Goal: Book appointment/travel/reservation

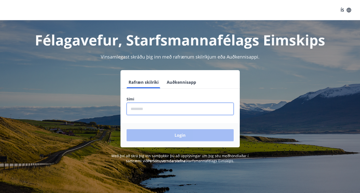
click at [148, 107] on input "phone" at bounding box center [179, 109] width 107 height 12
type input "********"
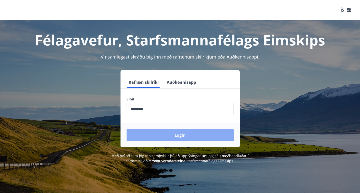
click at [154, 133] on button "Login" at bounding box center [179, 135] width 107 height 12
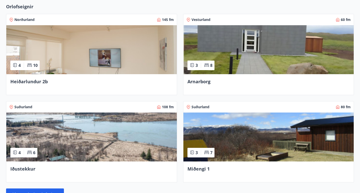
scroll to position [200, 0]
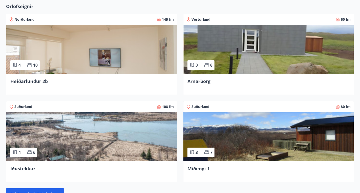
click at [187, 84] on span "Arnarborg" at bounding box center [198, 81] width 23 height 6
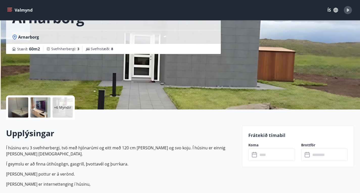
scroll to position [42, 0]
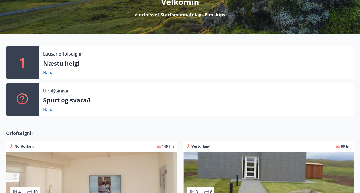
scroll to position [74, 0]
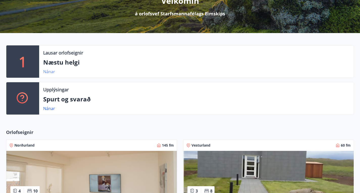
click at [50, 74] on link "Nánar" at bounding box center [49, 72] width 12 height 6
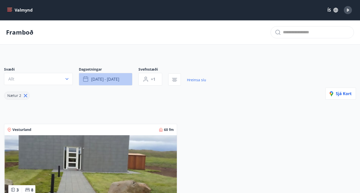
click at [111, 82] on span "[DATE] - [DATE]" at bounding box center [105, 79] width 28 height 6
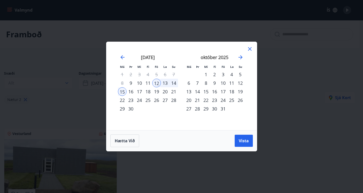
click at [155, 99] on div "26" at bounding box center [156, 100] width 9 height 9
click at [173, 101] on div "28" at bounding box center [174, 100] width 9 height 9
click at [244, 140] on span "Vista" at bounding box center [244, 141] width 10 height 6
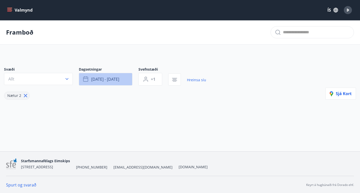
click at [122, 83] on button "[DATE] - [DATE]" at bounding box center [106, 79] width 54 height 13
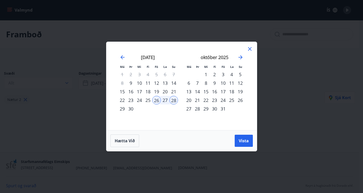
click at [224, 74] on div "3" at bounding box center [223, 74] width 9 height 9
click at [225, 110] on div "31" at bounding box center [223, 108] width 9 height 9
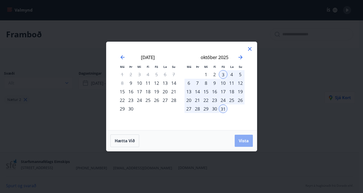
click at [243, 143] on span "Vista" at bounding box center [244, 141] width 10 height 6
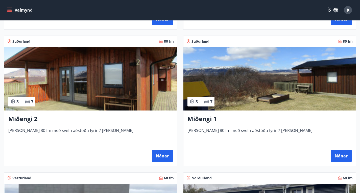
scroll to position [225, 0]
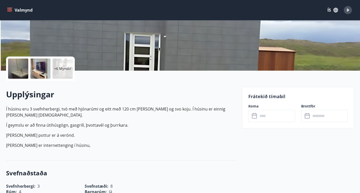
scroll to position [86, 0]
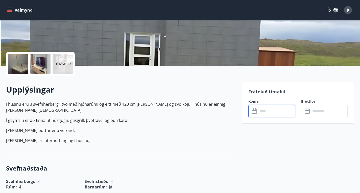
click at [261, 112] on input "text" at bounding box center [276, 111] width 37 height 12
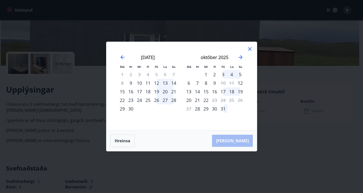
click at [224, 74] on div "3" at bounding box center [223, 74] width 9 height 9
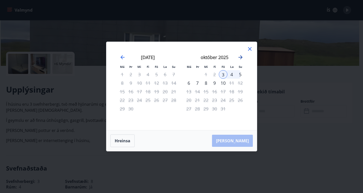
click at [241, 57] on icon "Move forward to switch to the next month." at bounding box center [241, 57] width 4 height 4
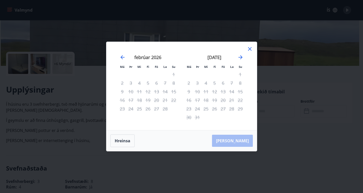
click at [250, 48] on icon at bounding box center [250, 49] width 4 height 4
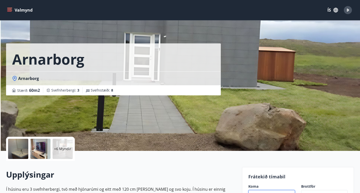
scroll to position [0, 0]
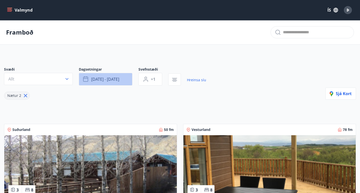
click at [116, 82] on span "[DATE] - [DATE]" at bounding box center [105, 79] width 28 height 6
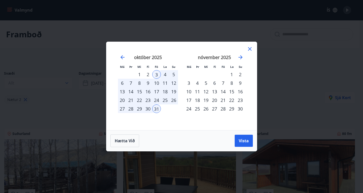
click at [158, 74] on div "3" at bounding box center [156, 74] width 9 height 9
click at [154, 83] on div "10" at bounding box center [156, 83] width 9 height 9
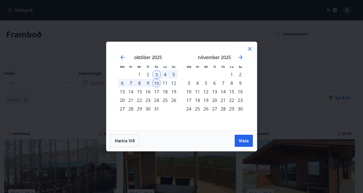
click at [176, 82] on div "12" at bounding box center [174, 83] width 9 height 9
click at [158, 82] on div "10" at bounding box center [156, 83] width 9 height 9
click at [123, 58] on icon "Move backward to switch to the previous month." at bounding box center [123, 57] width 6 height 6
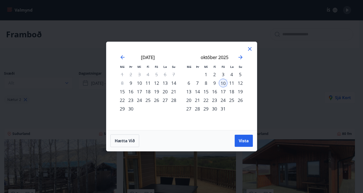
click at [241, 83] on div "12" at bounding box center [240, 83] width 9 height 9
click at [246, 140] on span "Vista" at bounding box center [244, 141] width 10 height 6
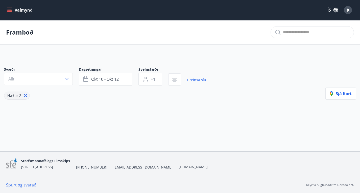
scroll to position [2, 0]
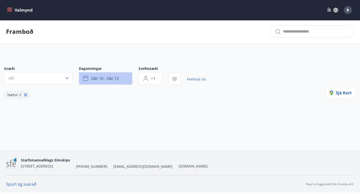
click at [119, 80] on span "okt 10 - okt 12" at bounding box center [105, 79] width 28 height 6
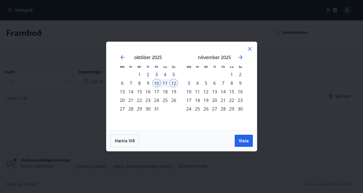
click at [159, 90] on div "17" at bounding box center [156, 91] width 9 height 9
click at [176, 92] on div "19" at bounding box center [174, 91] width 9 height 9
click at [242, 140] on span "Vista" at bounding box center [244, 141] width 10 height 6
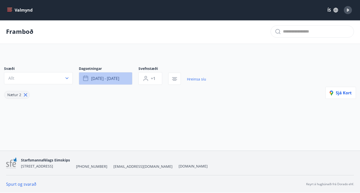
click at [120, 78] on button "[DATE] - [DATE]" at bounding box center [106, 78] width 54 height 13
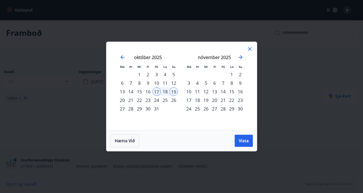
click at [159, 99] on div "24" at bounding box center [156, 100] width 9 height 9
click at [176, 101] on div "26" at bounding box center [174, 100] width 9 height 9
click at [237, 142] on button "Vista" at bounding box center [244, 141] width 18 height 12
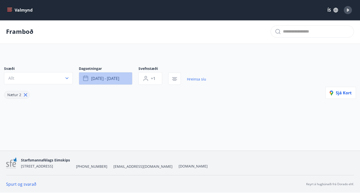
click at [123, 80] on button "[DATE] - [DATE]" at bounding box center [106, 78] width 54 height 13
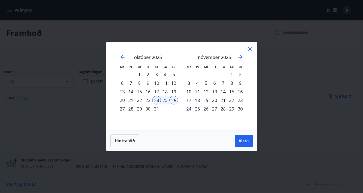
click at [158, 107] on div "31" at bounding box center [156, 108] width 9 height 9
click at [240, 72] on div "2" at bounding box center [240, 74] width 9 height 9
click at [246, 141] on span "Vista" at bounding box center [244, 141] width 10 height 6
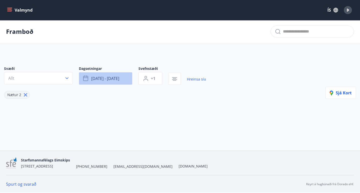
click at [120, 82] on button "[DATE] - [DATE]" at bounding box center [106, 78] width 54 height 13
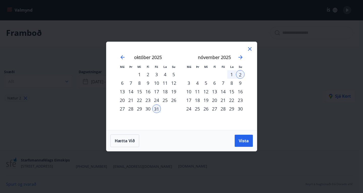
click at [224, 81] on div "7" at bounding box center [223, 83] width 9 height 9
click at [240, 80] on div "9" at bounding box center [240, 83] width 9 height 9
click at [248, 141] on span "Vista" at bounding box center [244, 141] width 10 height 6
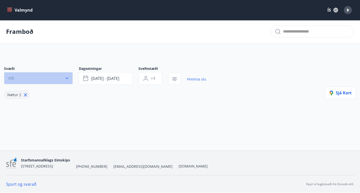
click at [66, 80] on icon "button" at bounding box center [66, 78] width 5 height 5
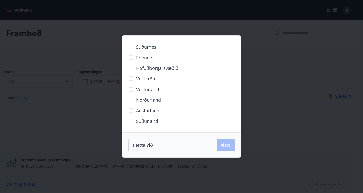
click at [66, 80] on div "Suðurnes Erlendis Höfuðborgarsvæðið [GEOGRAPHIC_DATA] [GEOGRAPHIC_DATA] [GEOGRA…" at bounding box center [181, 96] width 363 height 193
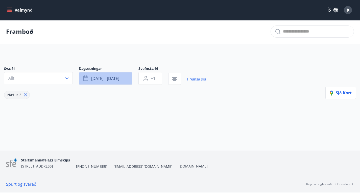
click at [117, 81] on span "[DATE] - [DATE]" at bounding box center [105, 79] width 28 height 6
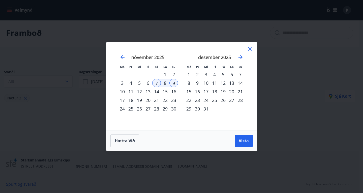
click at [157, 92] on div "14" at bounding box center [156, 91] width 9 height 9
click at [172, 92] on div "16" at bounding box center [174, 91] width 9 height 9
click at [246, 143] on span "Vista" at bounding box center [244, 141] width 10 height 6
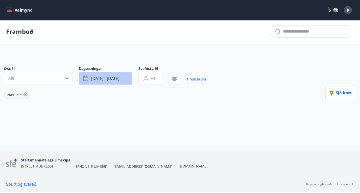
click at [126, 82] on button "[DATE] - [DATE]" at bounding box center [106, 78] width 54 height 13
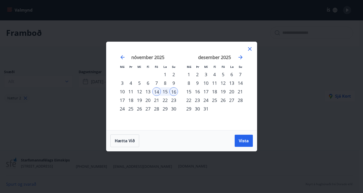
click at [156, 100] on div "21" at bounding box center [156, 100] width 9 height 9
click at [174, 100] on div "23" at bounding box center [174, 100] width 9 height 9
click at [242, 138] on span "Vista" at bounding box center [244, 141] width 10 height 6
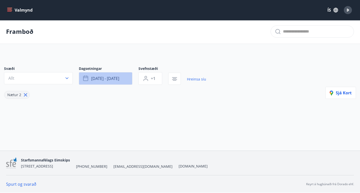
click at [122, 81] on button "[DATE] - [DATE]" at bounding box center [106, 78] width 54 height 13
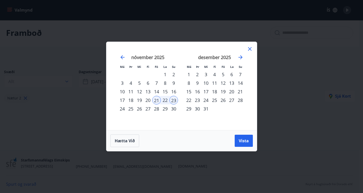
click at [156, 107] on div "28" at bounding box center [156, 108] width 9 height 9
click at [174, 110] on div "30" at bounding box center [174, 108] width 9 height 9
click at [236, 144] on button "Vista" at bounding box center [244, 141] width 18 height 12
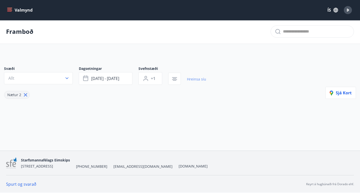
click at [193, 83] on link "Hreinsa síu" at bounding box center [196, 79] width 19 height 11
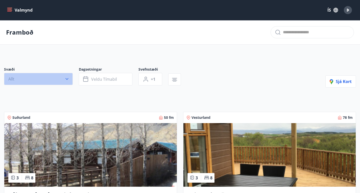
click at [67, 81] on icon "button" at bounding box center [66, 78] width 5 height 5
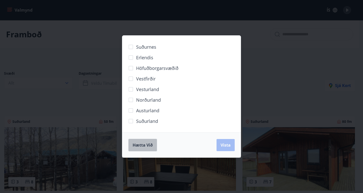
click at [139, 143] on span "Hætta við" at bounding box center [143, 145] width 20 height 6
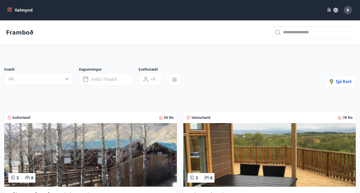
click at [238, 88] on div "Svæði Allt Dagsetningar Veldu tímabil Svefnstæði +1 Sjá kort" at bounding box center [180, 77] width 352 height 21
click at [9, 7] on button "Valmynd" at bounding box center [20, 10] width 29 height 9
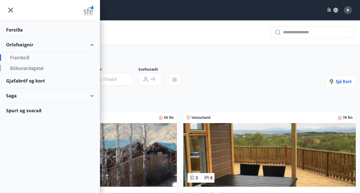
click at [29, 69] on div "Bókunardagatal" at bounding box center [50, 68] width 80 height 11
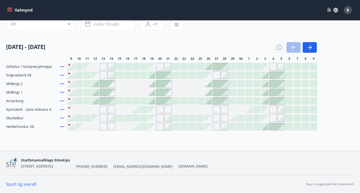
scroll to position [7, 0]
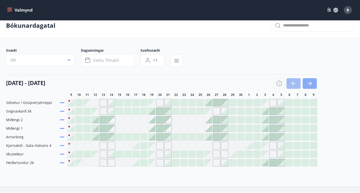
click at [309, 84] on button "button" at bounding box center [309, 83] width 14 height 11
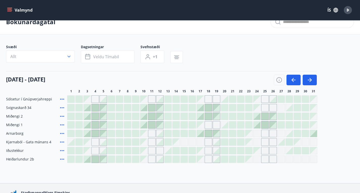
scroll to position [11, 0]
click at [257, 128] on div at bounding box center [256, 124] width 7 height 7
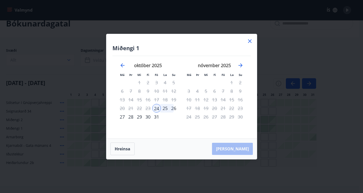
click at [174, 110] on div "26" at bounding box center [174, 108] width 9 height 9
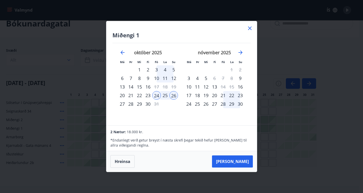
click at [250, 30] on icon at bounding box center [250, 28] width 6 height 6
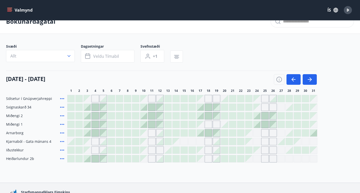
click at [201, 136] on div at bounding box center [200, 132] width 7 height 7
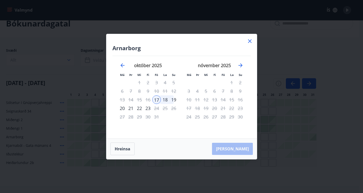
click at [252, 39] on icon at bounding box center [250, 41] width 6 height 6
